Goal: Information Seeking & Learning: Learn about a topic

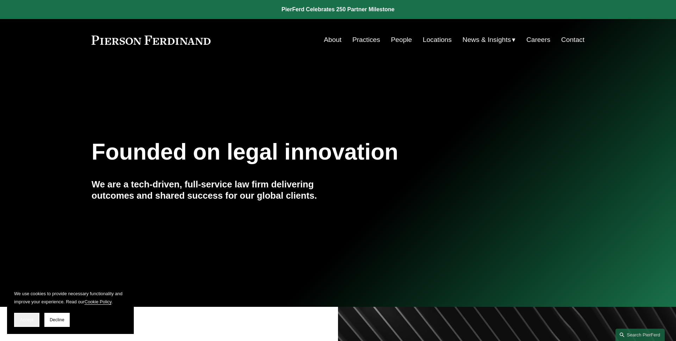
click at [32, 320] on span "Accept" at bounding box center [26, 319] width 13 height 5
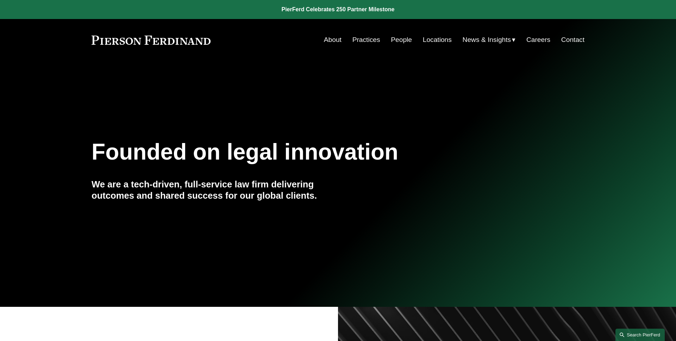
click at [635, 336] on link "Search this site" at bounding box center [639, 334] width 49 height 12
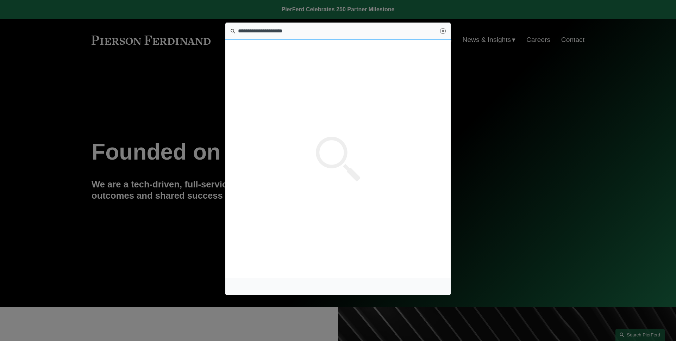
type input "**********"
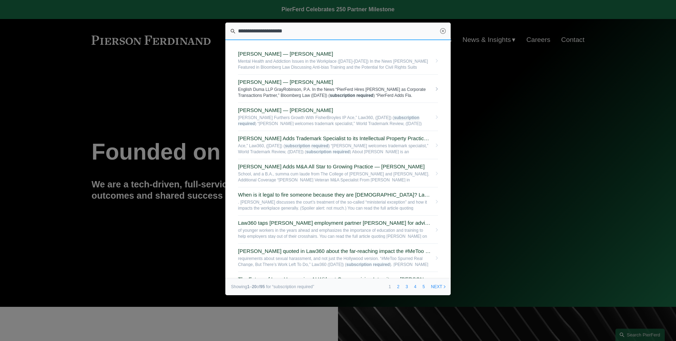
click at [366, 92] on span "English Duma LLP GrayRobinson, P.A. In the News “PierFerd Hires Mark Weinberg a…" at bounding box center [335, 92] width 194 height 11
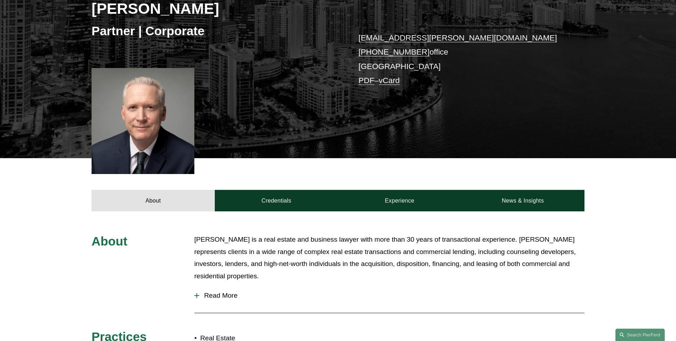
scroll to position [136, 0]
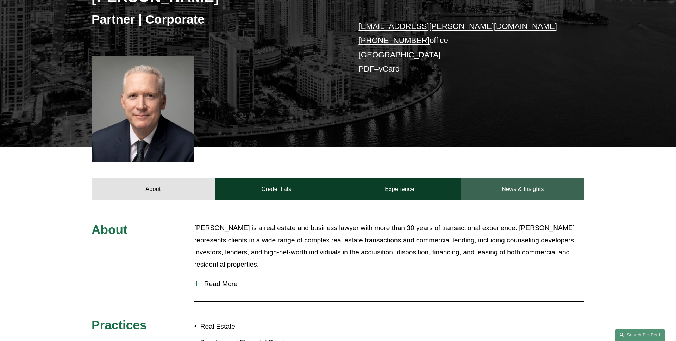
click at [504, 181] on link "News & Insights" at bounding box center [522, 188] width 123 height 21
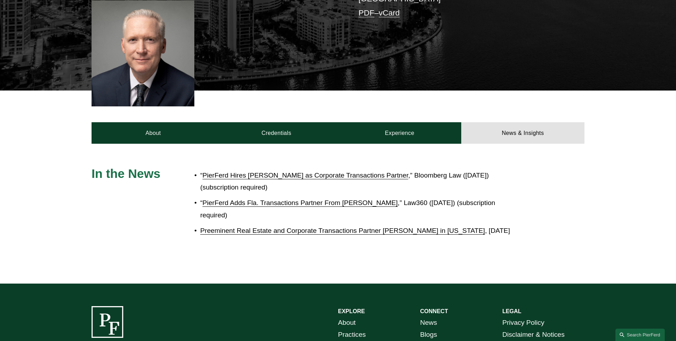
scroll to position [202, 0]
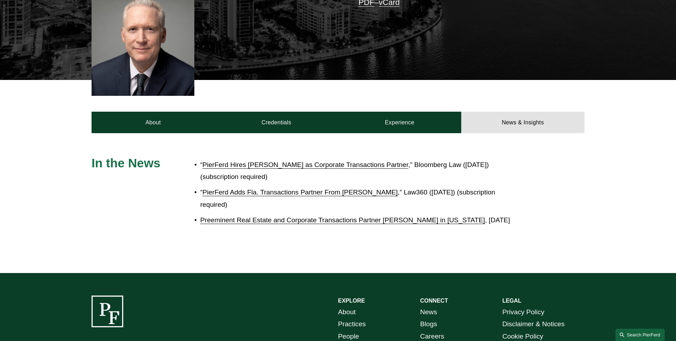
click at [630, 331] on link "Search this site" at bounding box center [639, 334] width 49 height 12
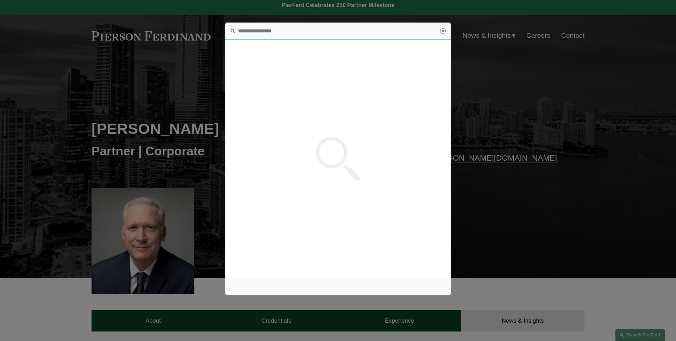
scroll to position [0, 0]
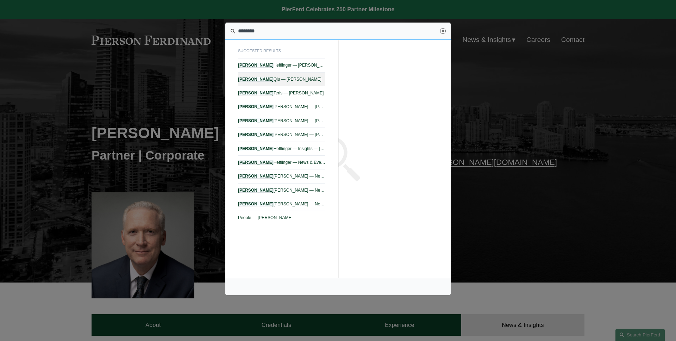
click at [307, 84] on link "Benjamin Qiu — Pierson Ferdinand LLP" at bounding box center [281, 80] width 87 height 14
type input "********"
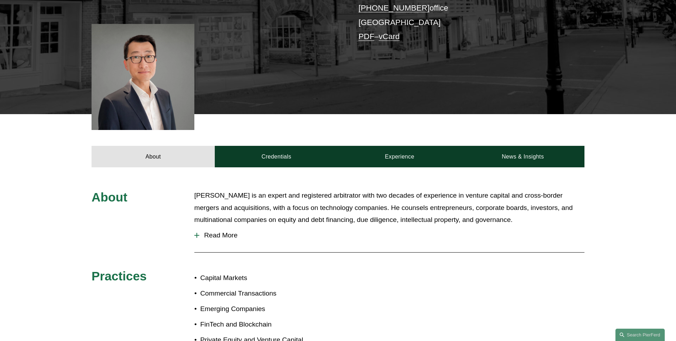
scroll to position [185, 0]
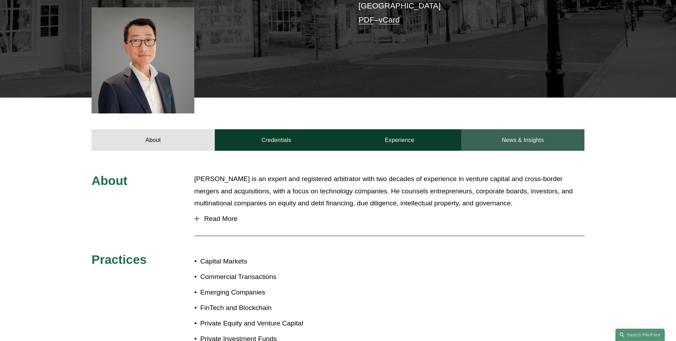
click at [553, 143] on link "News & Insights" at bounding box center [522, 139] width 123 height 21
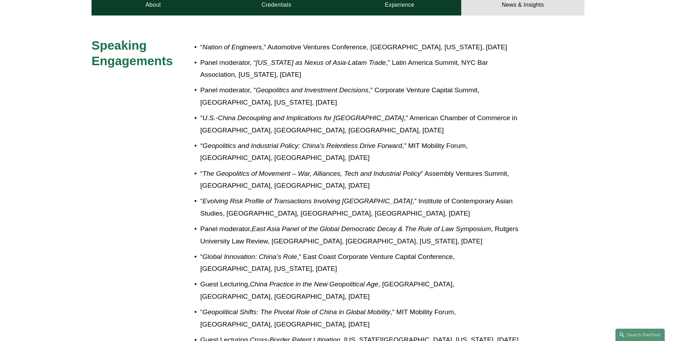
scroll to position [0, 0]
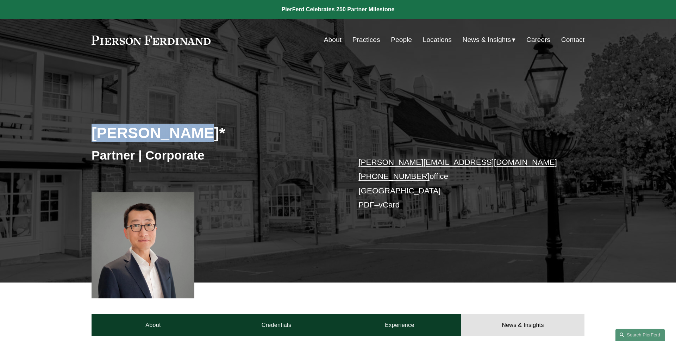
drag, startPoint x: 189, startPoint y: 137, endPoint x: 60, endPoint y: 136, distance: 128.8
click at [60, 136] on div "Benjamin Qiu* Partner | Corporate benjamin.qiu@pierferd.com +1.862.398.1412 off…" at bounding box center [338, 181] width 676 height 201
copy h2 "Benjamin Qiu"
click at [60, 136] on div "Benjamin Qiu* Partner | Corporate benjamin.qiu@pierferd.com +1.862.398.1412 off…" at bounding box center [338, 181] width 676 height 201
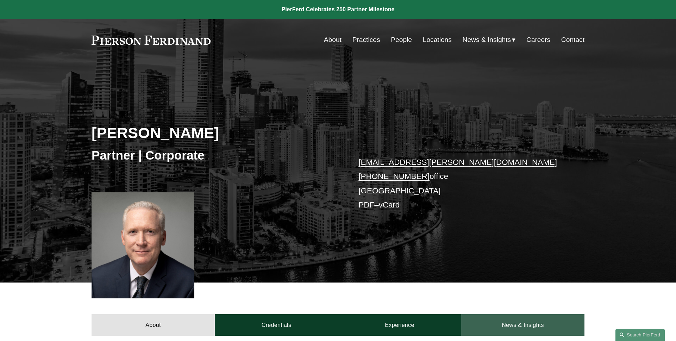
click at [549, 324] on link "News & Insights" at bounding box center [522, 324] width 123 height 21
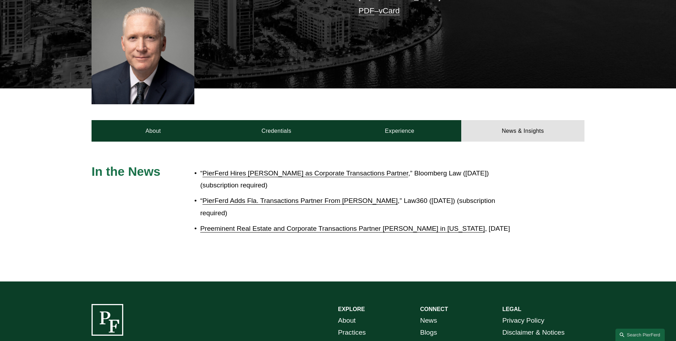
scroll to position [187, 0]
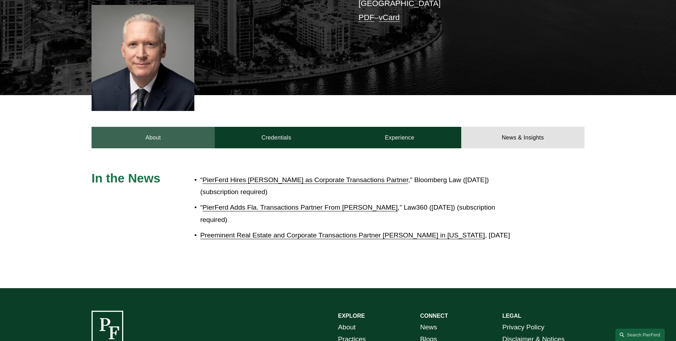
click at [160, 144] on link "About" at bounding box center [153, 137] width 123 height 21
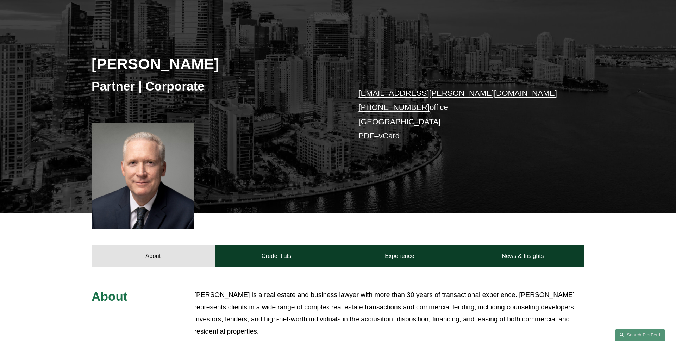
scroll to position [0, 0]
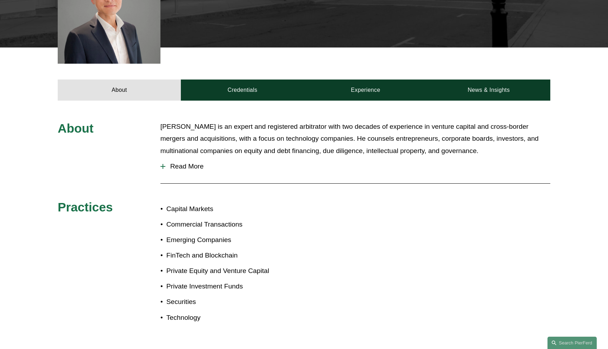
scroll to position [236, 0]
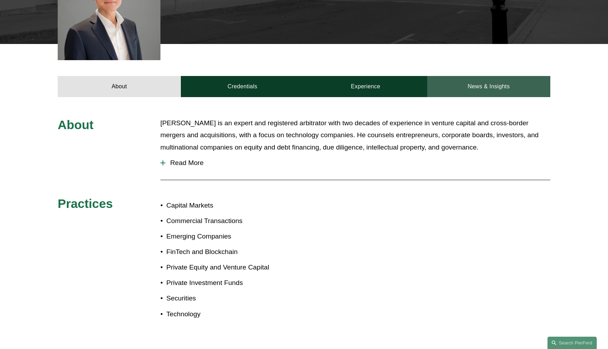
click at [496, 86] on link "News & Insights" at bounding box center [488, 86] width 123 height 21
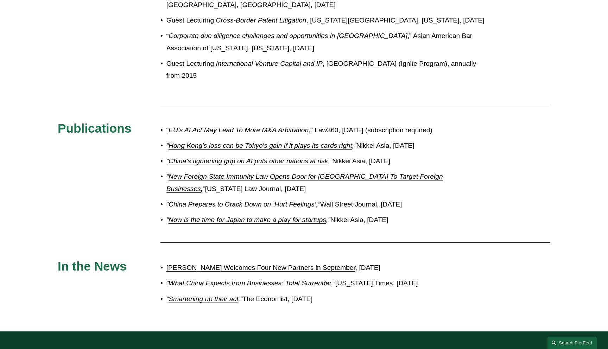
scroll to position [676, 0]
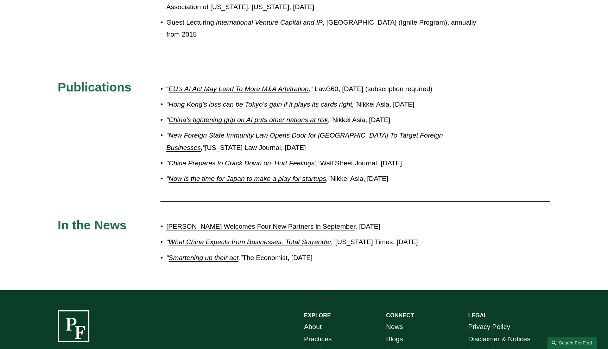
click at [294, 89] on em "EU’s AI Act May Lead To More M&A Arbitration" at bounding box center [239, 88] width 140 height 7
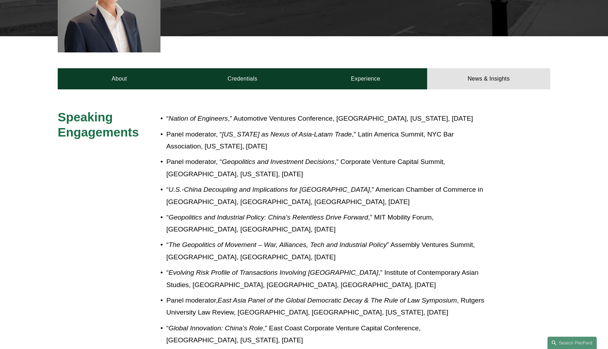
scroll to position [238, 0]
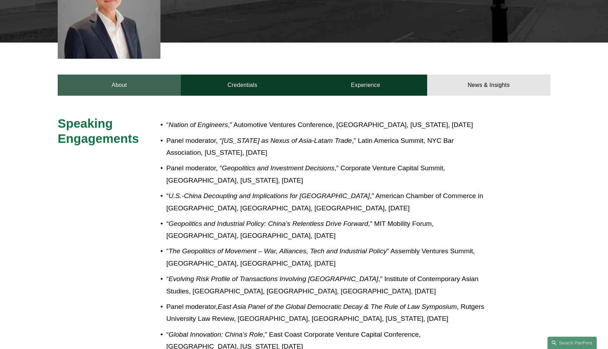
click at [104, 88] on link "About" at bounding box center [119, 85] width 123 height 21
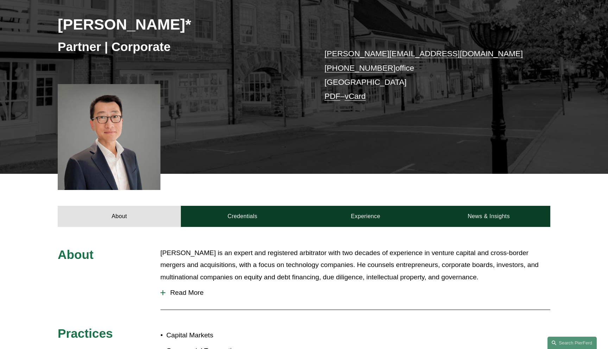
scroll to position [0, 0]
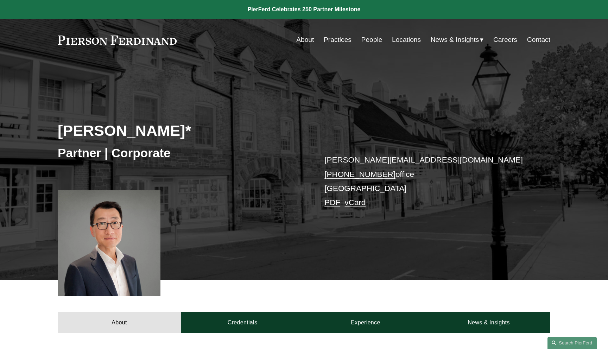
click at [330, 204] on link "PDF" at bounding box center [333, 202] width 16 height 9
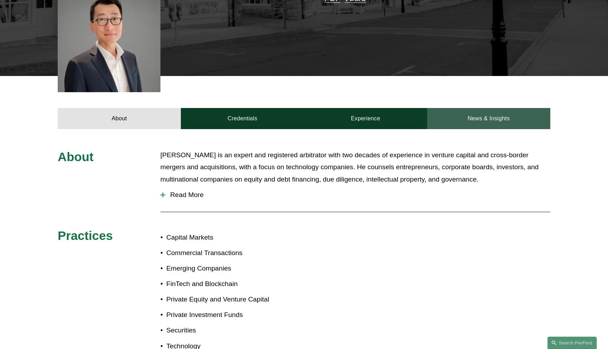
click at [473, 115] on link "News & Insights" at bounding box center [488, 118] width 123 height 21
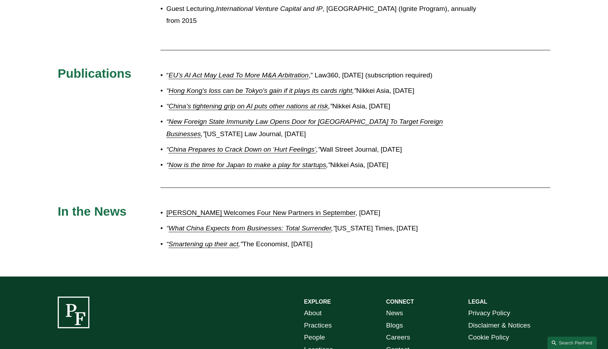
scroll to position [691, 0]
